Goal: Obtain resource: Download file/media

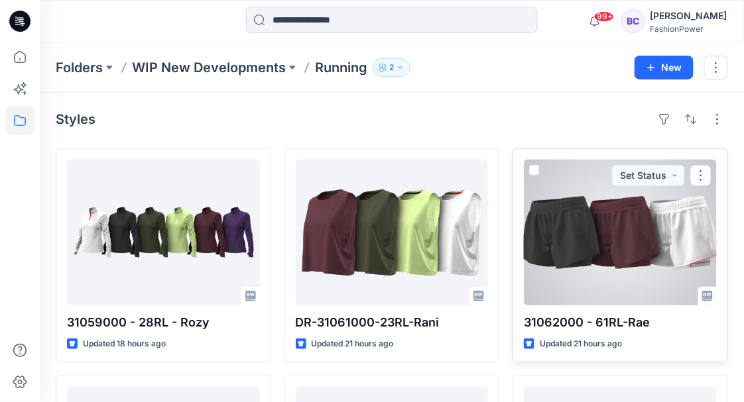
click at [568, 319] on p "31062000 - 61RL-Rae" at bounding box center [620, 323] width 193 height 19
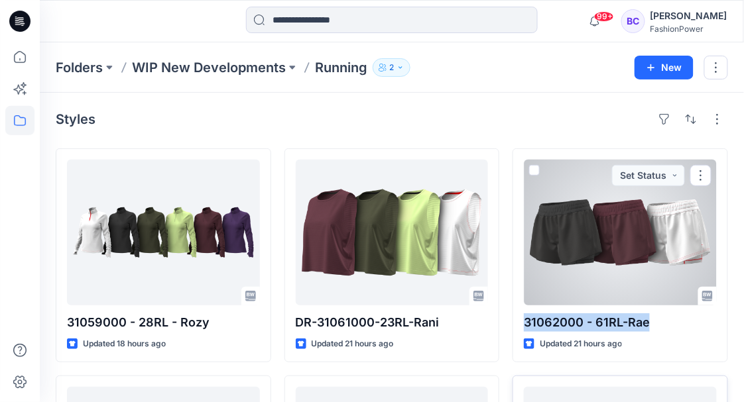
copy div "31062000 - 61RL-Rae"
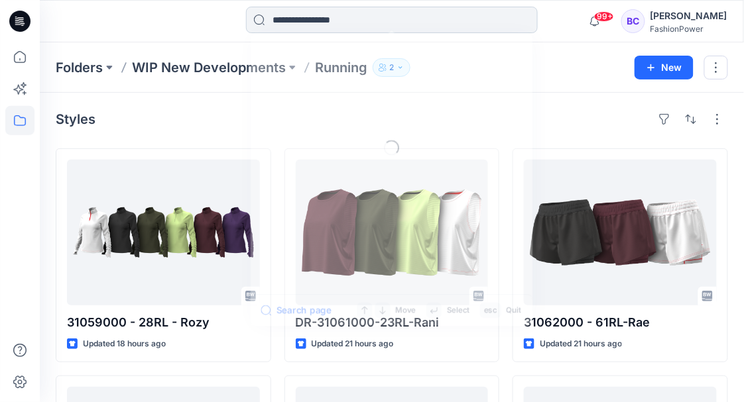
click at [314, 17] on input at bounding box center [392, 20] width 292 height 27
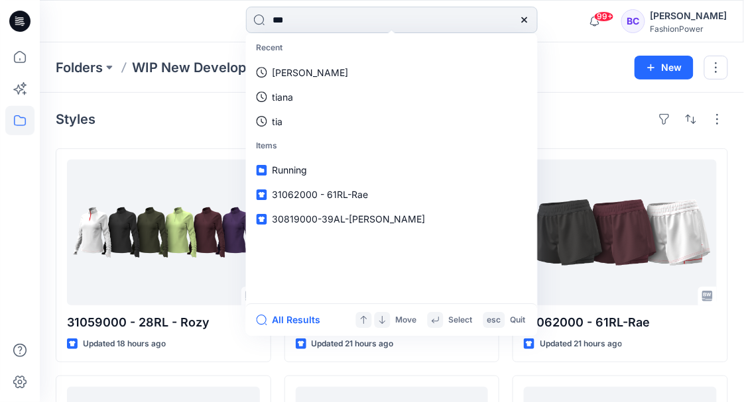
type input "****"
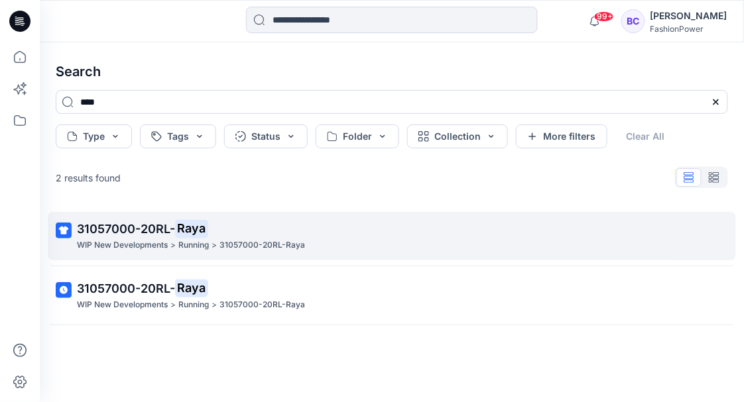
click at [260, 225] on p "31057000-20RL- Raya" at bounding box center [390, 229] width 627 height 19
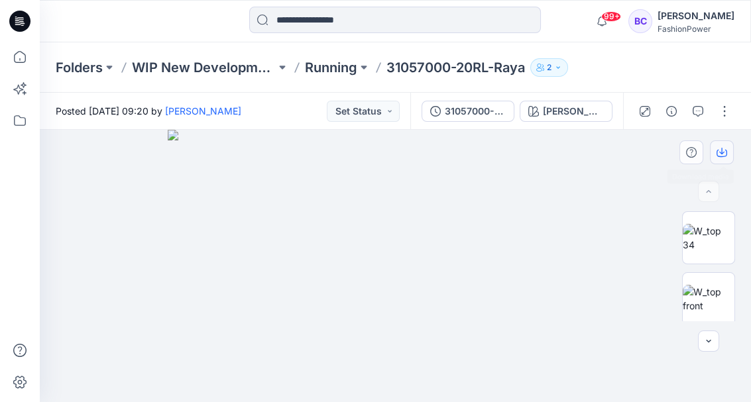
click at [725, 152] on icon "button" at bounding box center [722, 152] width 11 height 11
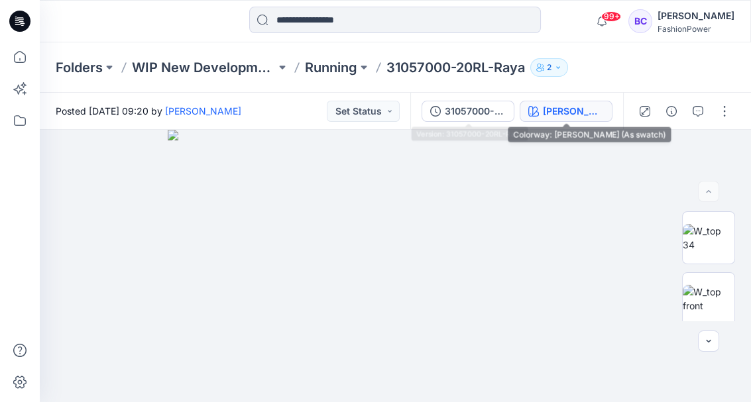
click at [534, 114] on icon "button" at bounding box center [533, 111] width 11 height 11
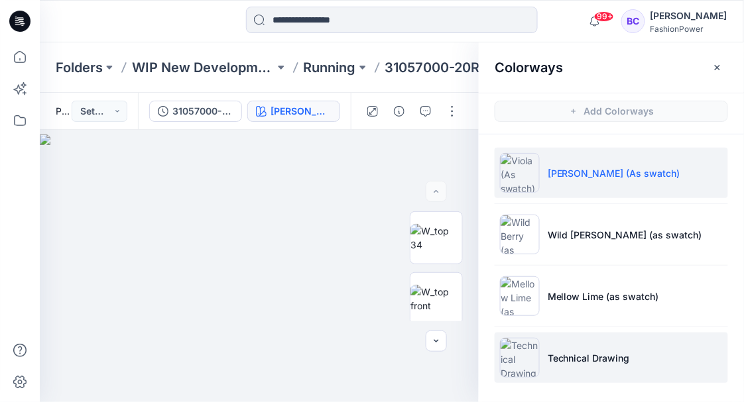
click at [586, 353] on p "Technical Drawing" at bounding box center [589, 358] width 82 height 14
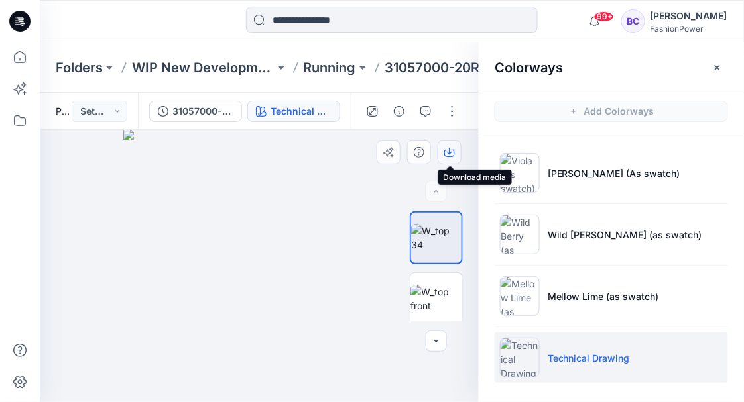
click at [453, 149] on icon "button" at bounding box center [449, 152] width 11 height 11
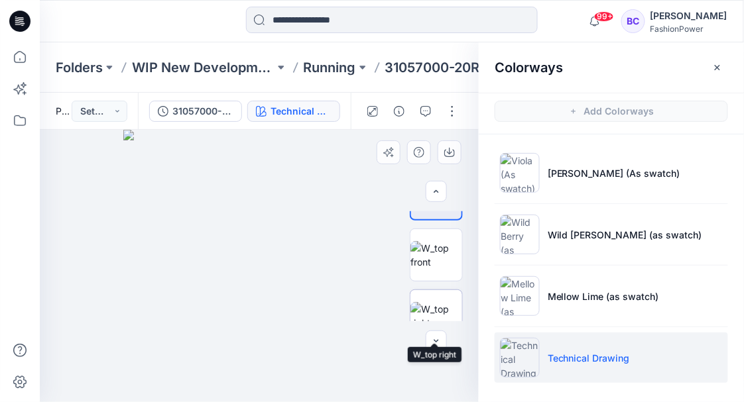
click at [453, 302] on img at bounding box center [436, 316] width 52 height 28
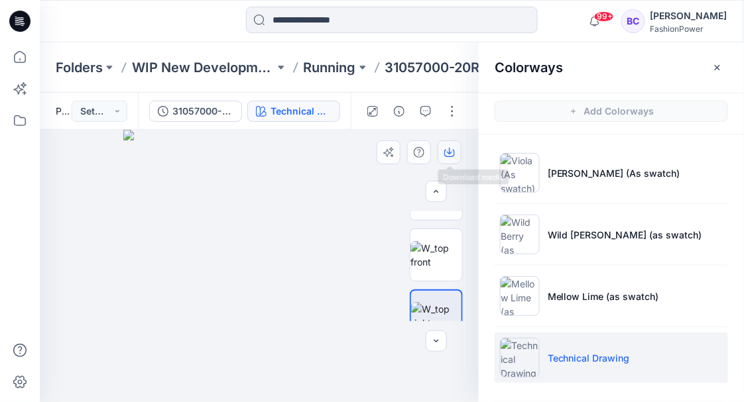
click at [451, 150] on icon "button" at bounding box center [449, 152] width 11 height 11
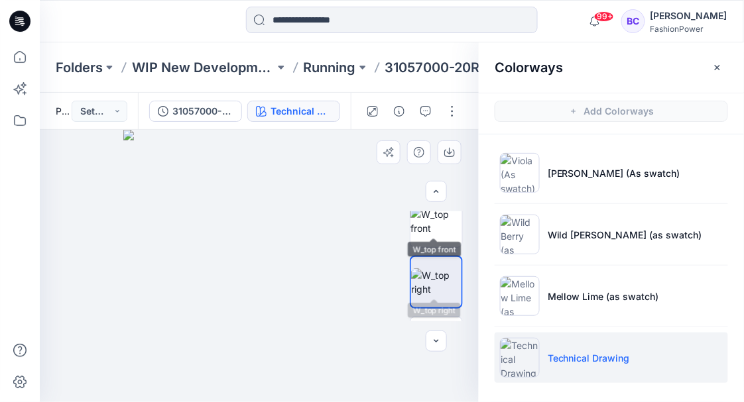
scroll to position [88, 0]
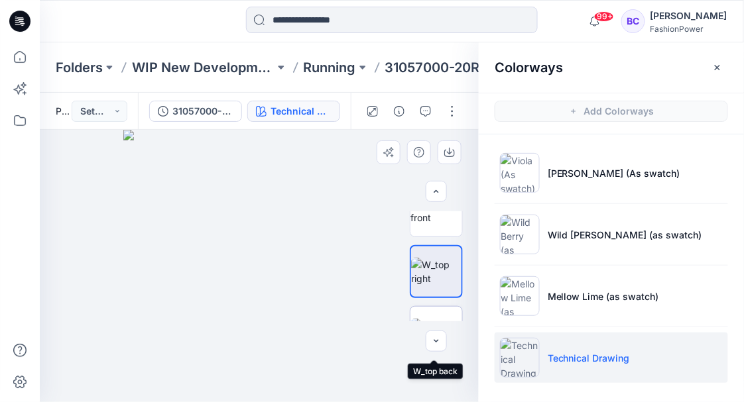
click at [445, 319] on img at bounding box center [436, 333] width 52 height 28
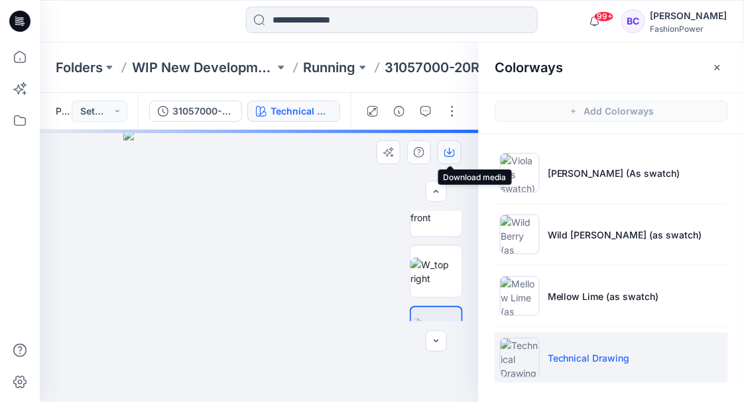
click at [450, 153] on icon "button" at bounding box center [449, 151] width 5 height 7
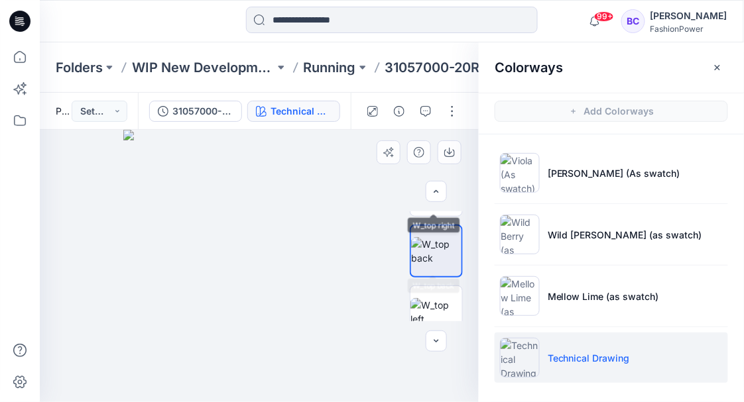
scroll to position [176, 0]
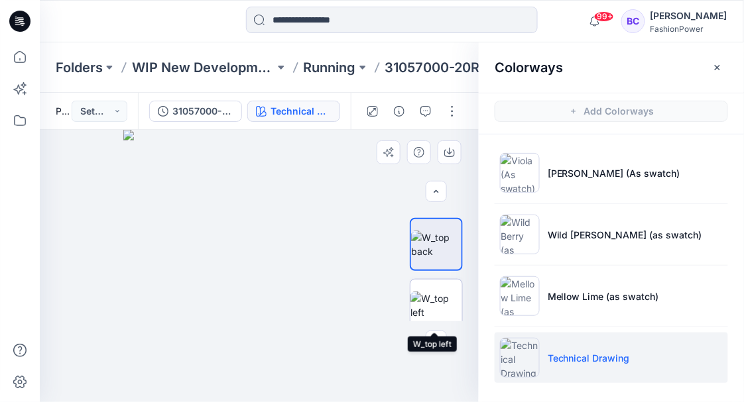
click at [438, 292] on img at bounding box center [436, 306] width 52 height 28
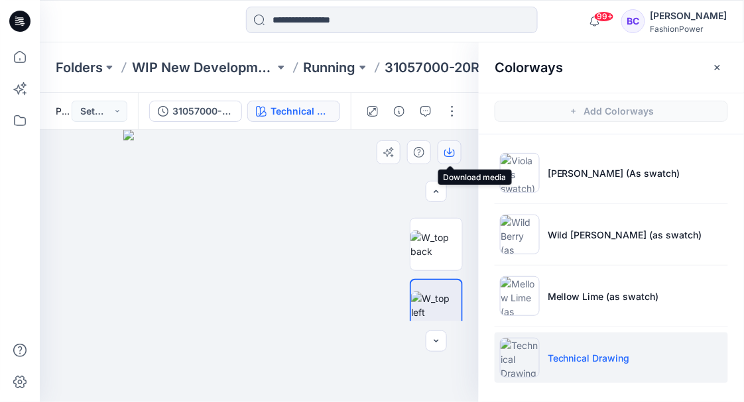
click at [450, 150] on icon "button" at bounding box center [449, 152] width 11 height 11
click at [724, 68] on button "button" at bounding box center [717, 67] width 21 height 21
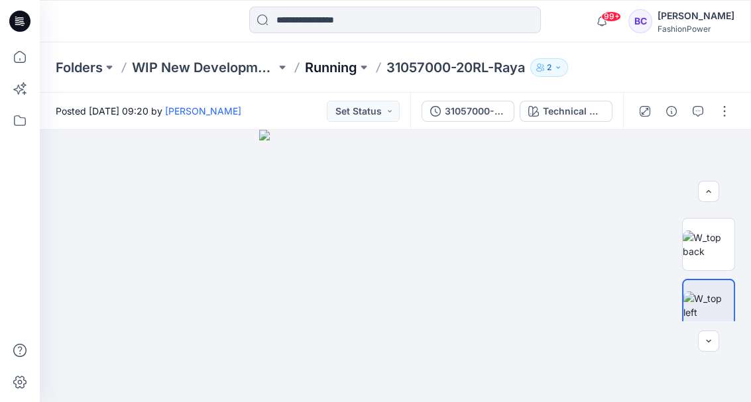
click at [316, 64] on p "Running" at bounding box center [331, 67] width 52 height 19
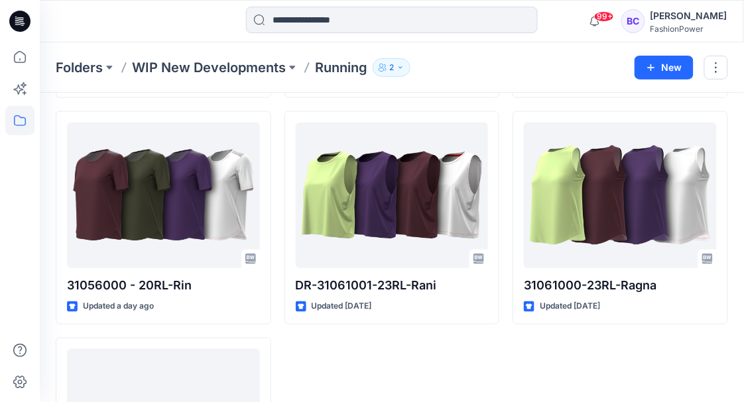
scroll to position [398, 0]
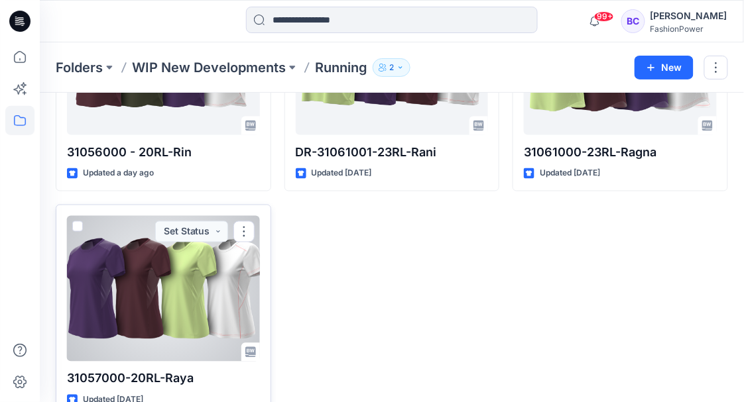
click at [213, 273] on div at bounding box center [163, 289] width 193 height 146
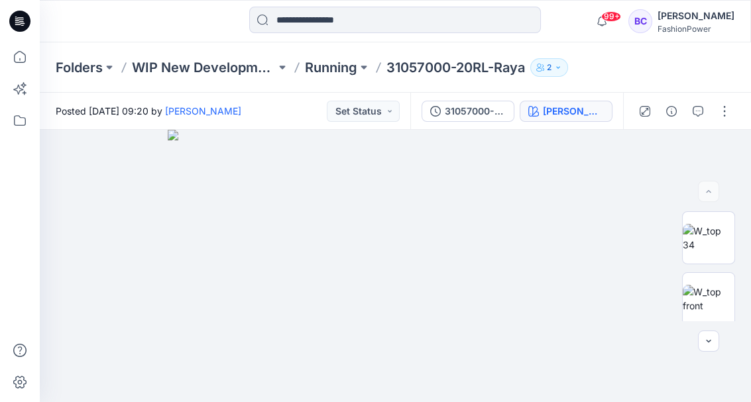
click at [567, 106] on div "[PERSON_NAME] (As swatch)" at bounding box center [573, 111] width 61 height 15
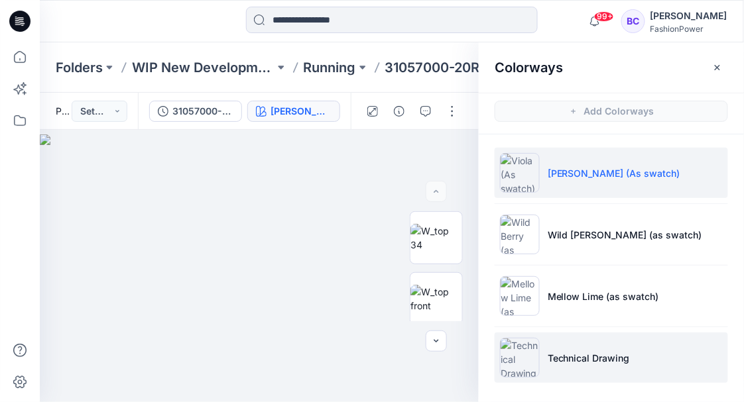
click at [623, 373] on li "Technical Drawing" at bounding box center [611, 358] width 233 height 50
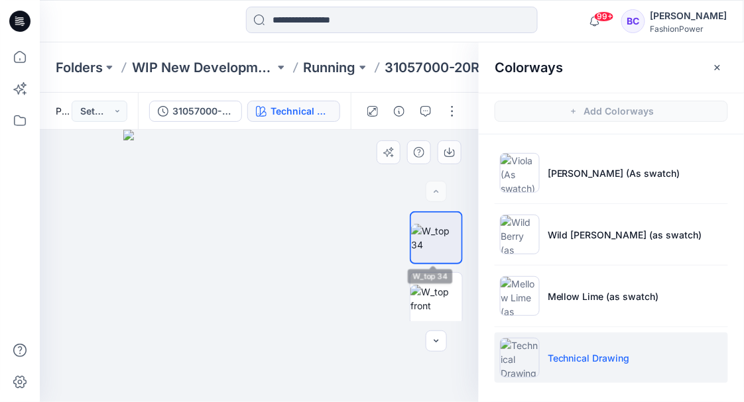
click at [315, 255] on img at bounding box center [259, 266] width 273 height 273
click at [438, 298] on img at bounding box center [436, 299] width 52 height 28
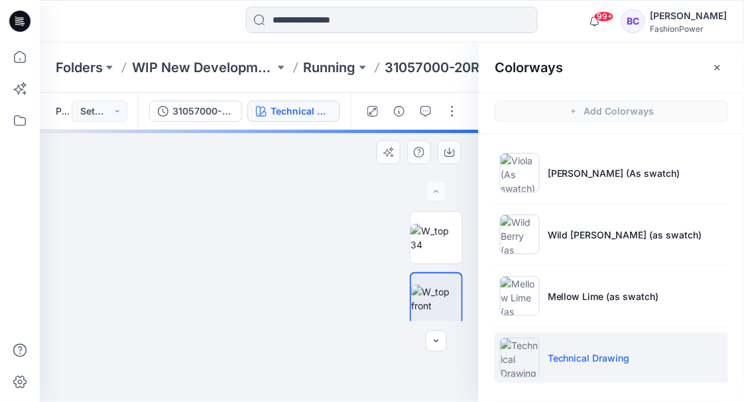
drag, startPoint x: 284, startPoint y: 198, endPoint x: 331, endPoint y: 395, distance: 202.5
click at [331, 395] on img at bounding box center [259, 73] width 1047 height 660
click at [154, 280] on img at bounding box center [306, 171] width 1047 height 463
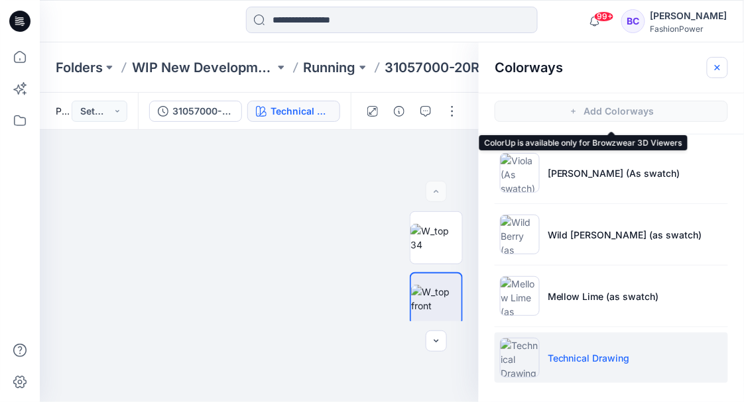
click at [725, 58] on button "button" at bounding box center [717, 67] width 21 height 21
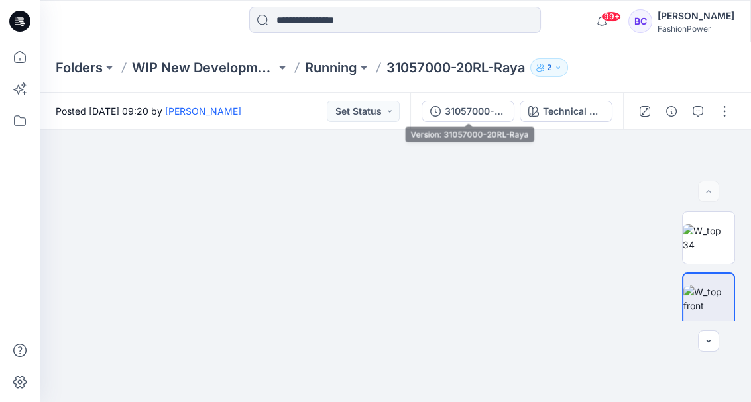
click at [470, 111] on div "31057000-20RL-Raya" at bounding box center [475, 111] width 61 height 15
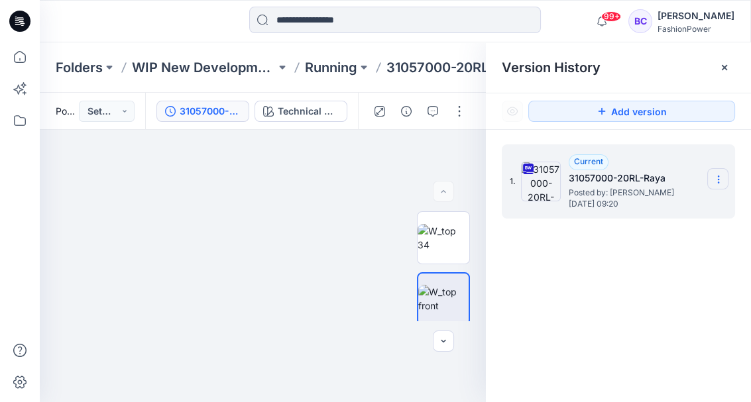
click at [720, 178] on icon at bounding box center [718, 179] width 11 height 11
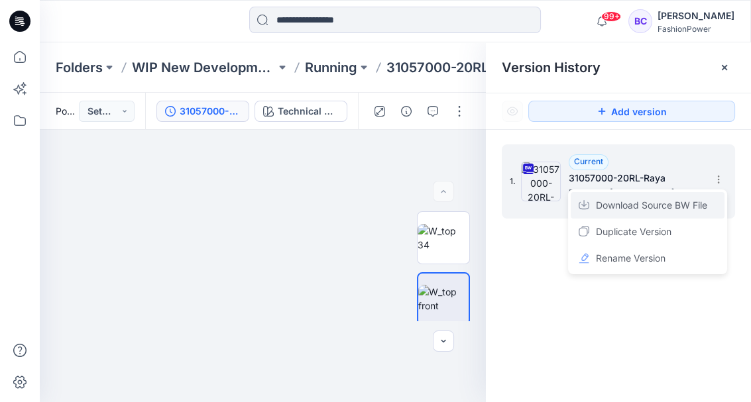
click at [695, 203] on span "Download Source BW File" at bounding box center [651, 206] width 111 height 16
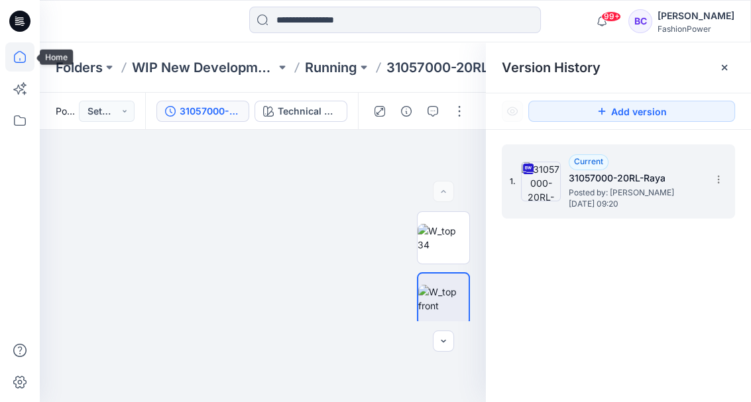
click at [27, 57] on icon at bounding box center [19, 56] width 29 height 29
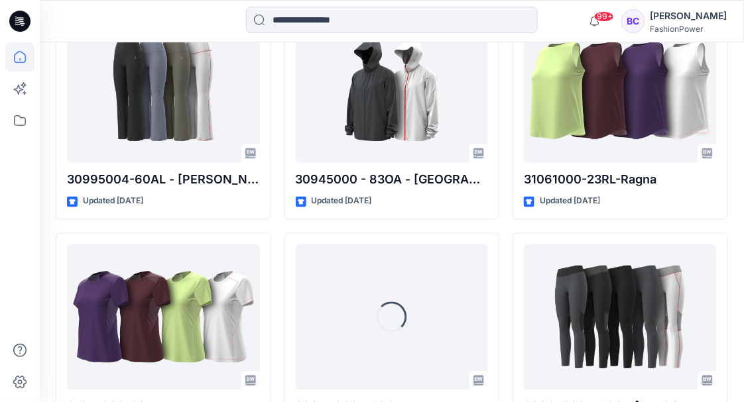
scroll to position [1569, 0]
